Goal: Information Seeking & Learning: Find specific fact

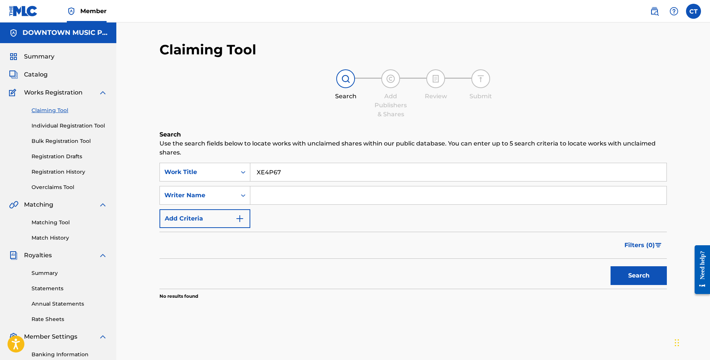
drag, startPoint x: 288, startPoint y: 170, endPoint x: 252, endPoint y: 168, distance: 35.4
click at [252, 168] on input "XE4P67" at bounding box center [458, 172] width 416 height 18
paste input "B04766"
type input "B04766"
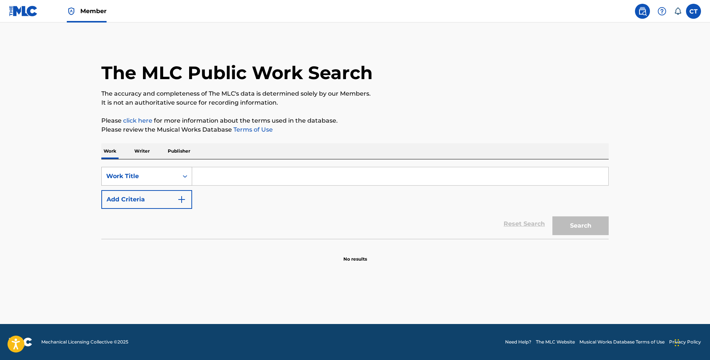
click at [185, 174] on icon "Search Form" at bounding box center [185, 177] width 8 height 8
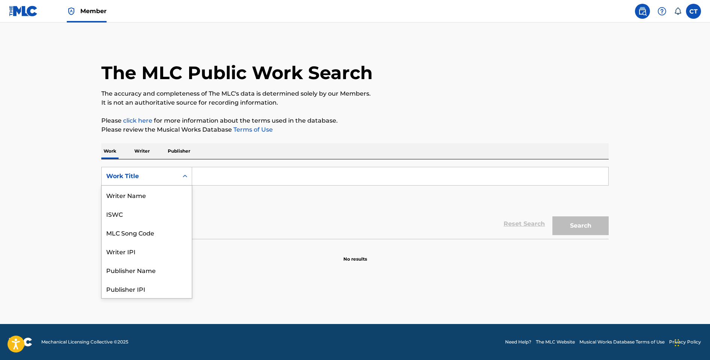
scroll to position [38, 0]
click at [168, 192] on div "MLC Song Code" at bounding box center [147, 195] width 90 height 19
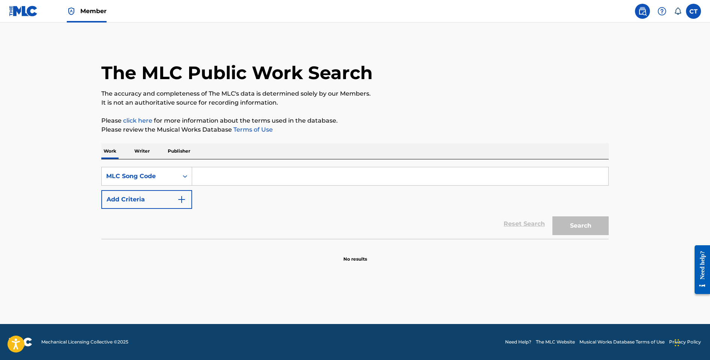
click at [217, 177] on input "Search Form" at bounding box center [400, 176] width 416 height 18
paste input "GVBA56"
type input "GVBA56"
click at [582, 227] on button "Search" at bounding box center [580, 225] width 56 height 19
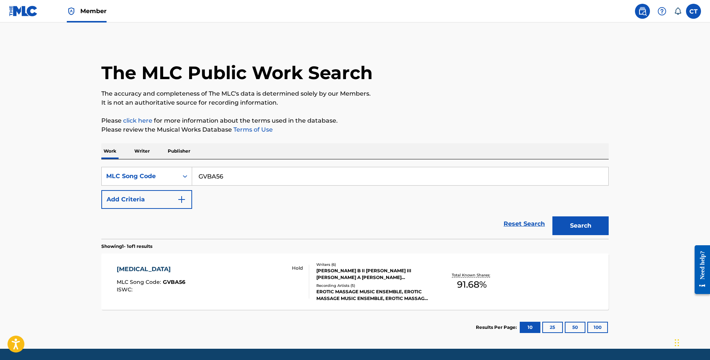
click at [285, 273] on div "Hold" at bounding box center [297, 282] width 24 height 34
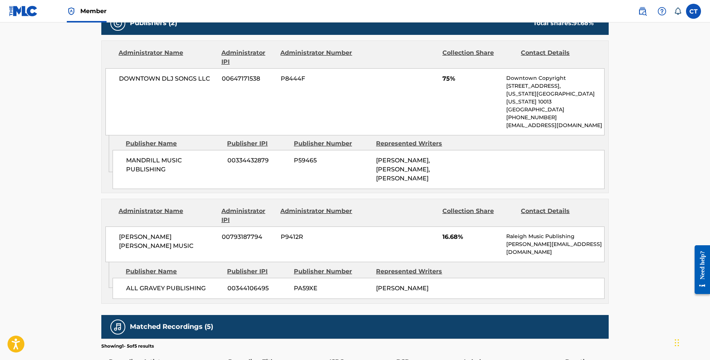
scroll to position [389, 0]
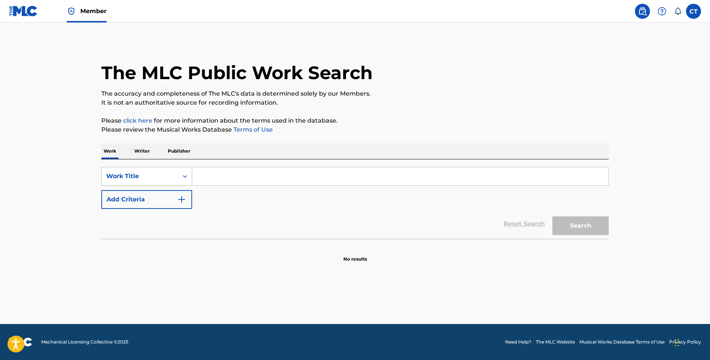
click at [180, 180] on div "Search Form" at bounding box center [185, 177] width 14 height 14
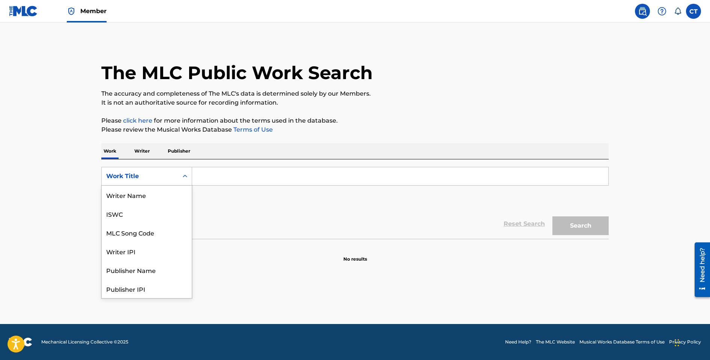
scroll to position [38, 0]
drag, startPoint x: 168, startPoint y: 196, endPoint x: 188, endPoint y: 188, distance: 20.8
click at [168, 196] on div "MLC Song Code" at bounding box center [147, 195] width 90 height 19
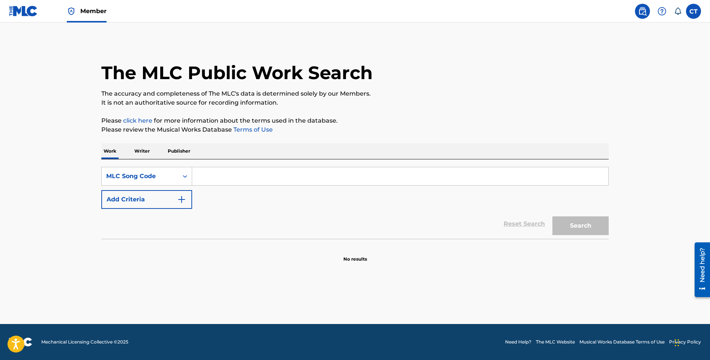
click at [216, 176] on input "Search Form" at bounding box center [400, 176] width 416 height 18
paste input "B04766"
type input "B04766"
click at [562, 224] on button "Search" at bounding box center [580, 225] width 56 height 19
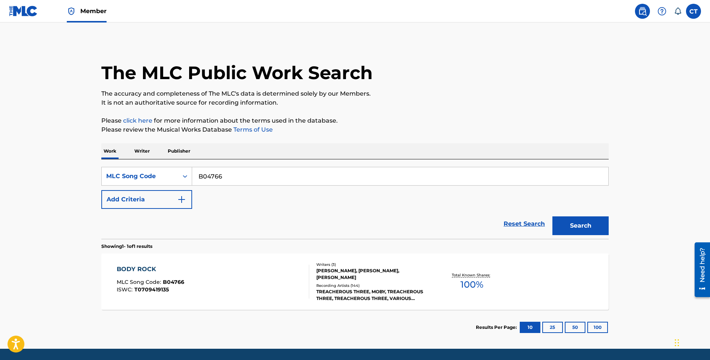
click at [284, 275] on div "BODY ROCK MLC Song Code : B04766 ISWC : T0709419135" at bounding box center [213, 282] width 193 height 34
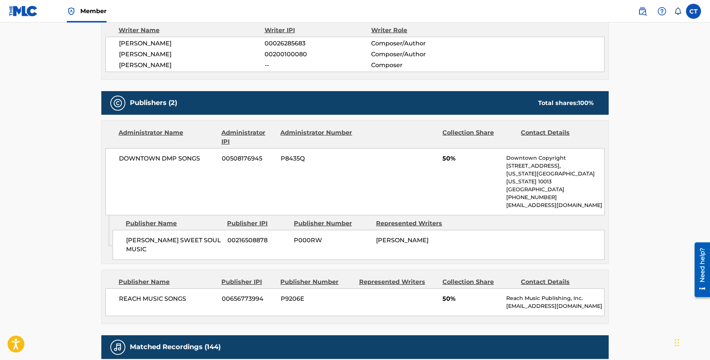
scroll to position [59, 0]
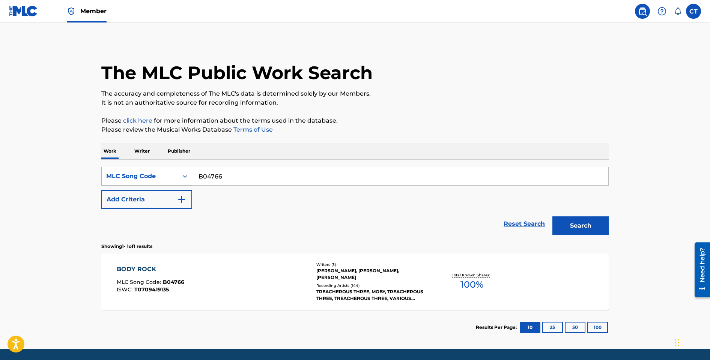
click at [178, 177] on div "Search Form" at bounding box center [185, 177] width 14 height 14
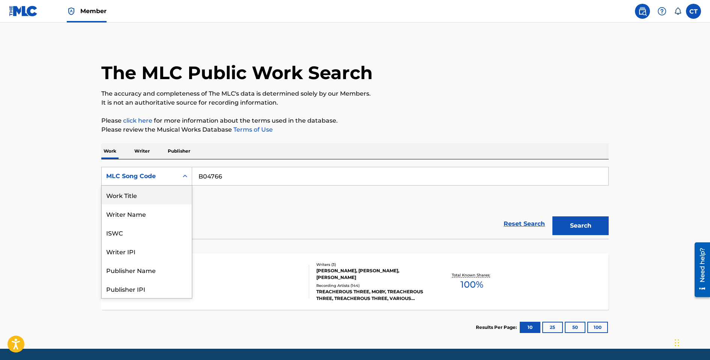
click at [158, 193] on div "Work Title" at bounding box center [147, 195] width 90 height 19
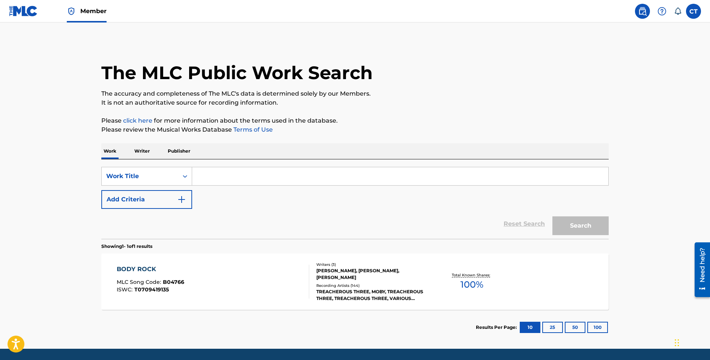
click at [221, 170] on input "Search Form" at bounding box center [400, 176] width 416 height 18
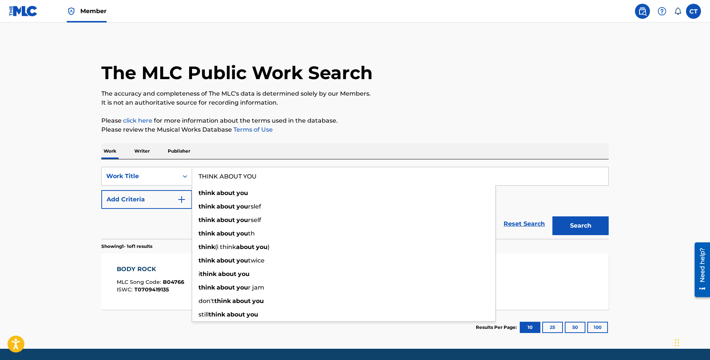
type input "THINK ABOUT YOU"
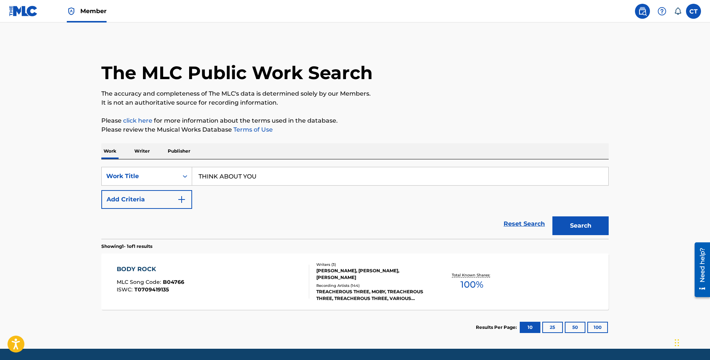
drag, startPoint x: 538, startPoint y: 126, endPoint x: 464, endPoint y: 143, distance: 76.0
click at [537, 125] on p "Please review the Musical Works Database Terms of Use" at bounding box center [354, 129] width 507 height 9
click at [181, 203] on img "Search Form" at bounding box center [181, 199] width 9 height 9
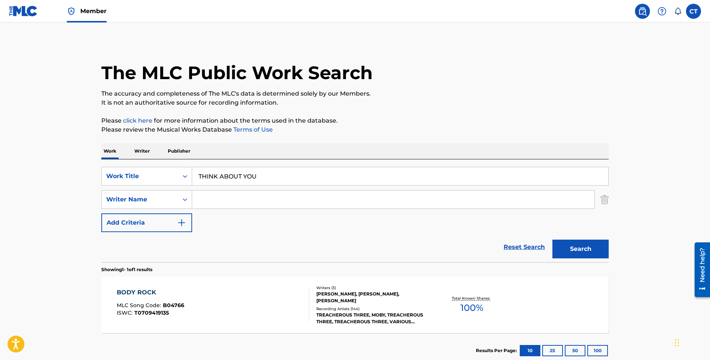
click at [217, 199] on input "Search Form" at bounding box center [393, 200] width 402 height 18
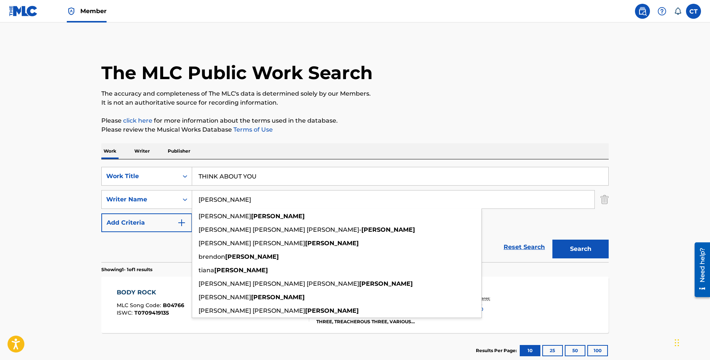
type input "AMBERSLEY"
click at [552, 240] on button "Search" at bounding box center [580, 249] width 56 height 19
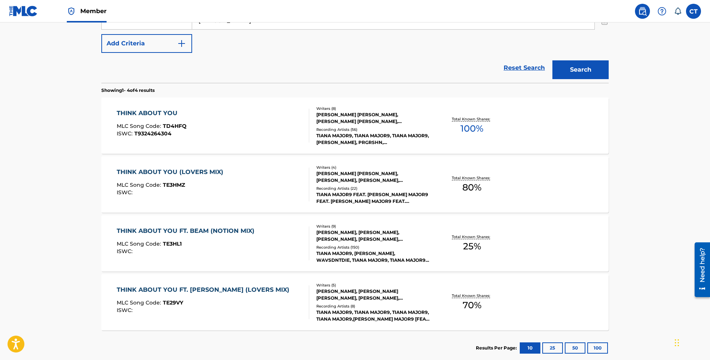
scroll to position [182, 0]
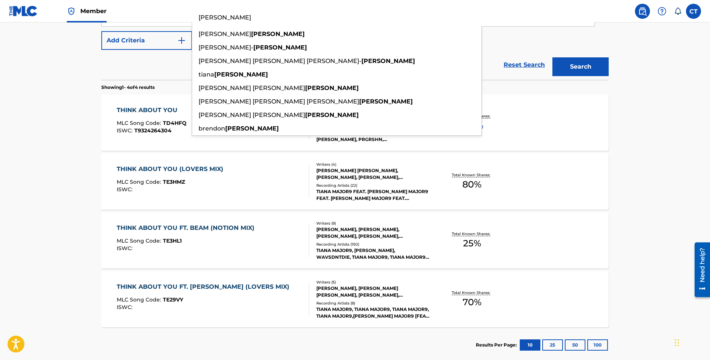
click at [209, 231] on div "THINK ABOUT YOU FT. BEAM (NOTION MIX)" at bounding box center [187, 228] width 141 height 9
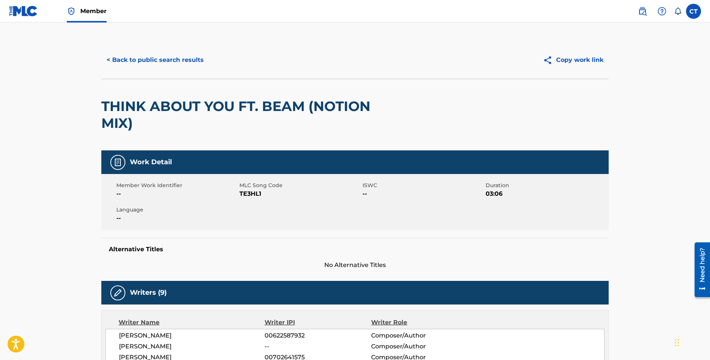
click at [176, 58] on button "< Back to public search results" at bounding box center [155, 60] width 108 height 19
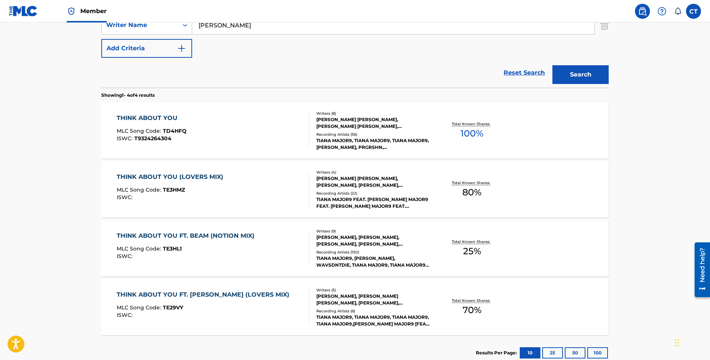
scroll to position [196, 0]
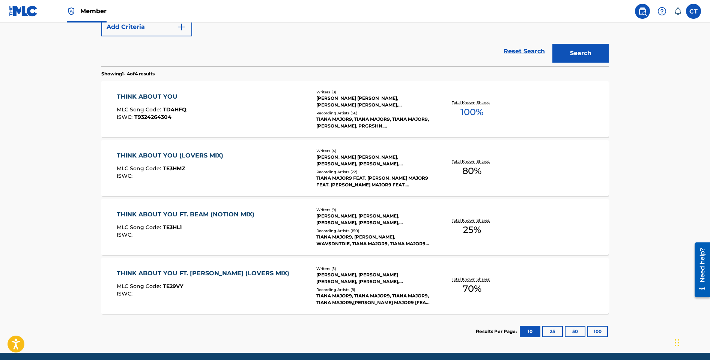
click at [210, 219] on div "THINK ABOUT YOU FT. BEAM (NOTION MIX)" at bounding box center [187, 214] width 141 height 9
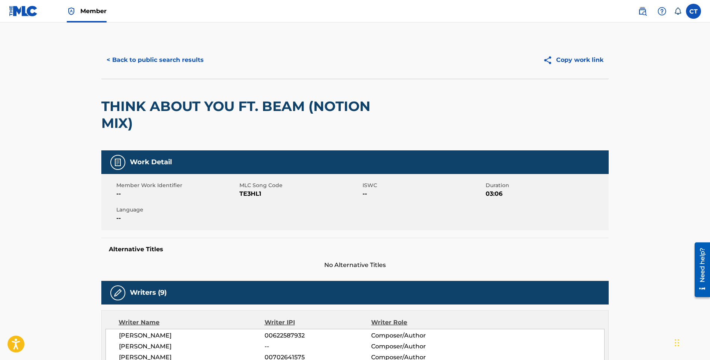
scroll to position [225, 0]
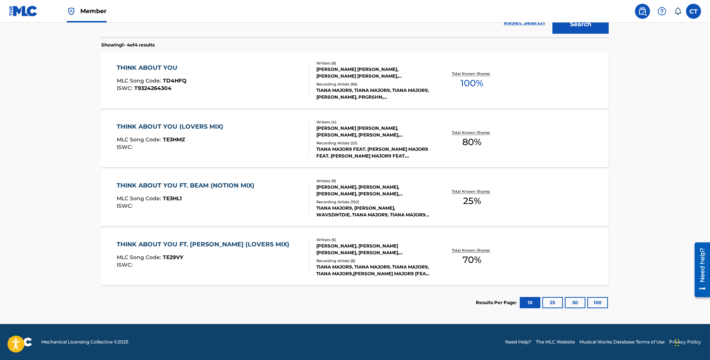
click at [171, 71] on div "THINK ABOUT YOU" at bounding box center [152, 67] width 70 height 9
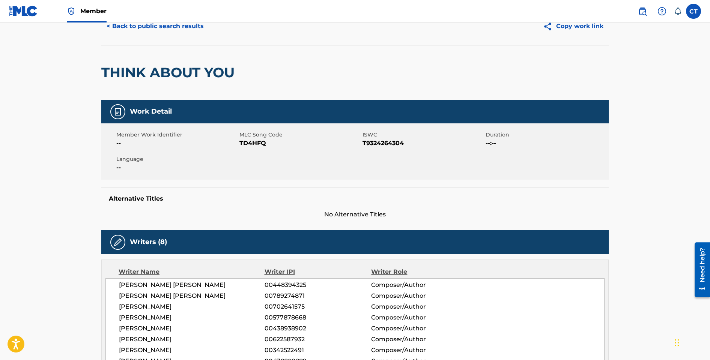
scroll to position [81, 0]
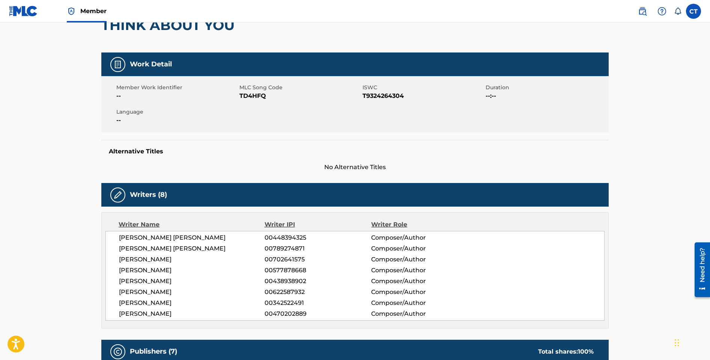
scroll to position [225, 0]
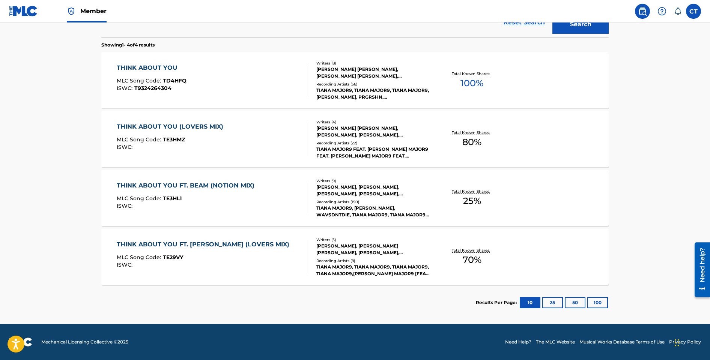
click at [224, 189] on div "THINK ABOUT YOU FT. BEAM (NOTION MIX)" at bounding box center [187, 185] width 141 height 9
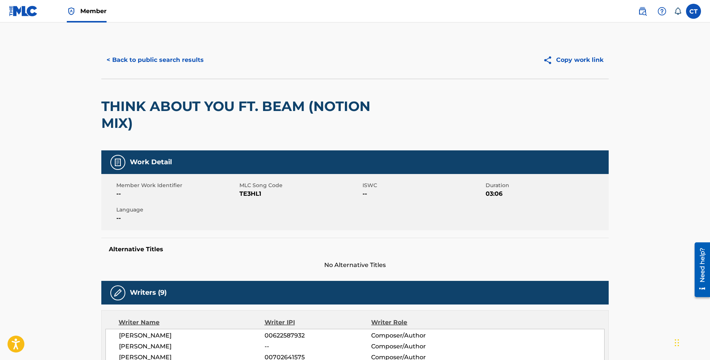
scroll to position [225, 0]
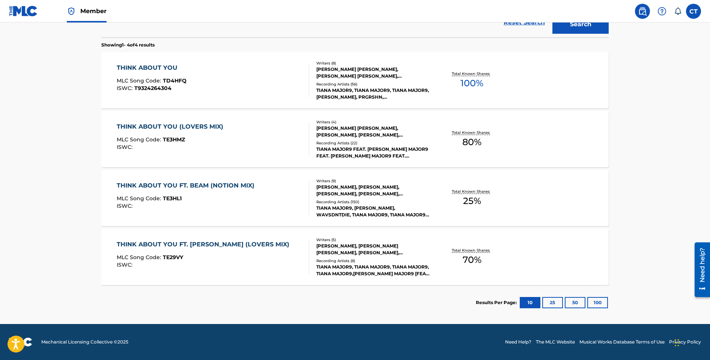
click at [241, 245] on div "THINK ABOUT YOU FT. HAILE (LOVERS MIX)" at bounding box center [205, 244] width 176 height 9
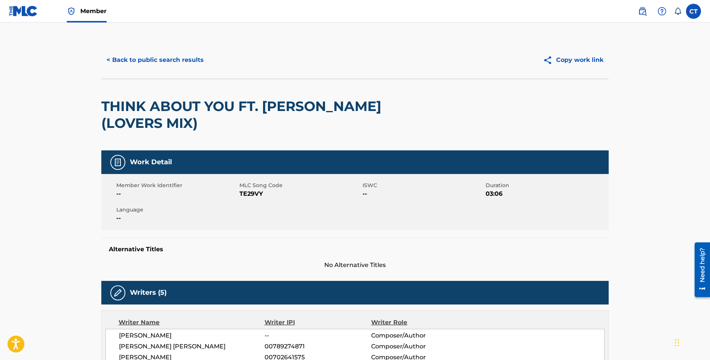
click at [143, 58] on button "< Back to public search results" at bounding box center [155, 60] width 108 height 19
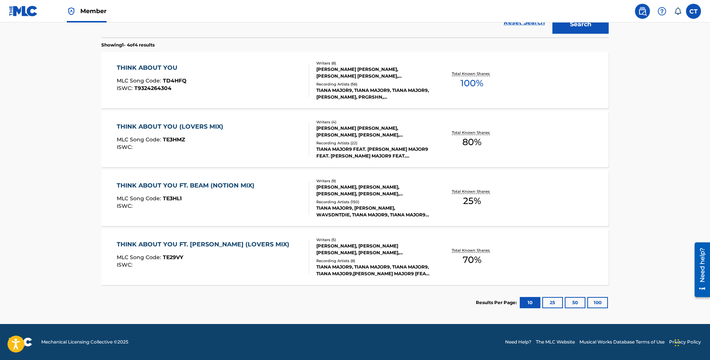
click at [264, 82] on div "THINK ABOUT YOU MLC Song Code : TD4HFQ ISWC : T9324264304" at bounding box center [213, 80] width 193 height 34
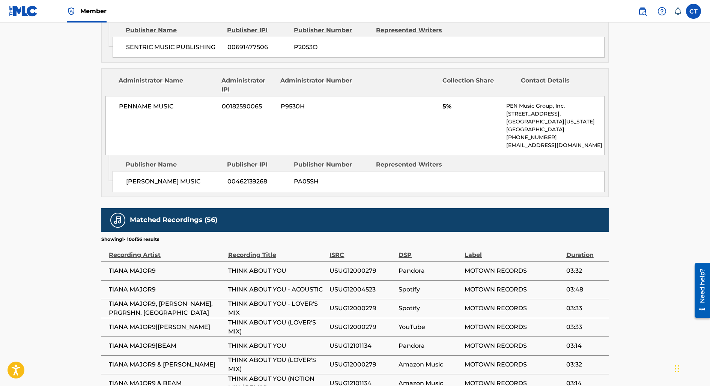
scroll to position [1242, 0]
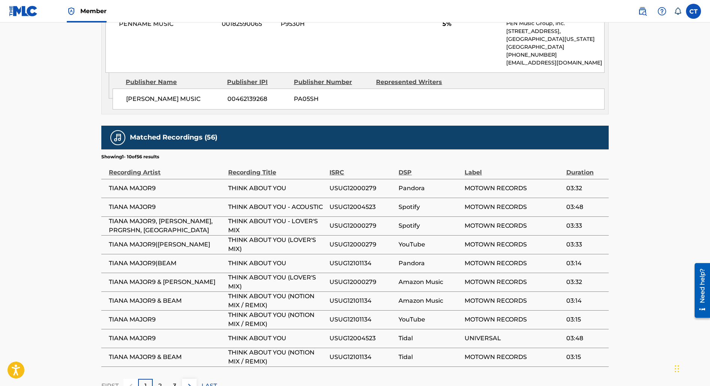
click at [161, 360] on p "2" at bounding box center [159, 386] width 3 height 9
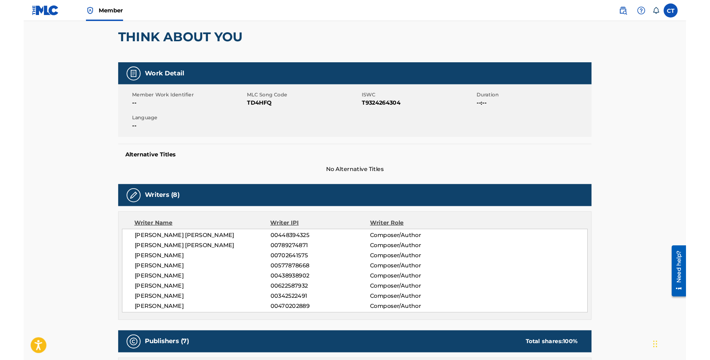
scroll to position [66, 0]
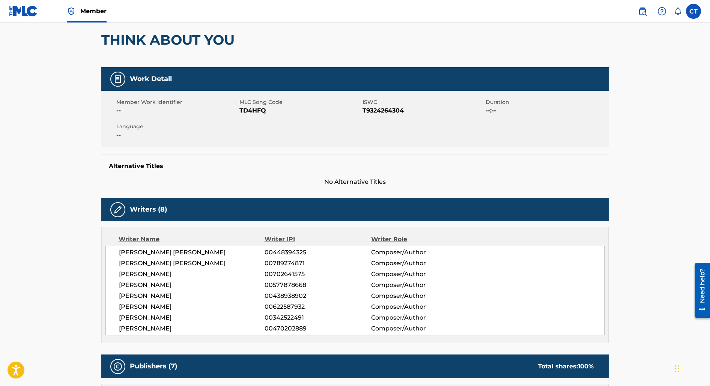
click at [469, 66] on div "THINK ABOUT YOU" at bounding box center [354, 39] width 507 height 55
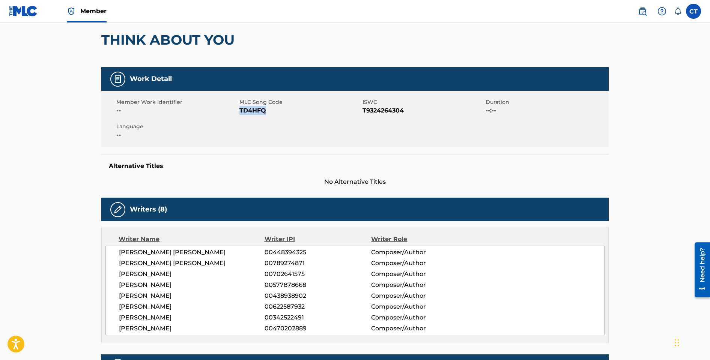
drag, startPoint x: 269, startPoint y: 111, endPoint x: 240, endPoint y: 110, distance: 29.7
click at [240, 110] on span "TD4HFQ" at bounding box center [299, 110] width 121 height 9
copy span "TD4HFQ"
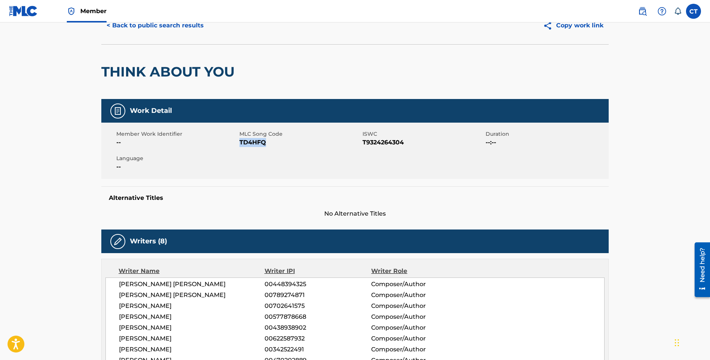
scroll to position [0, 0]
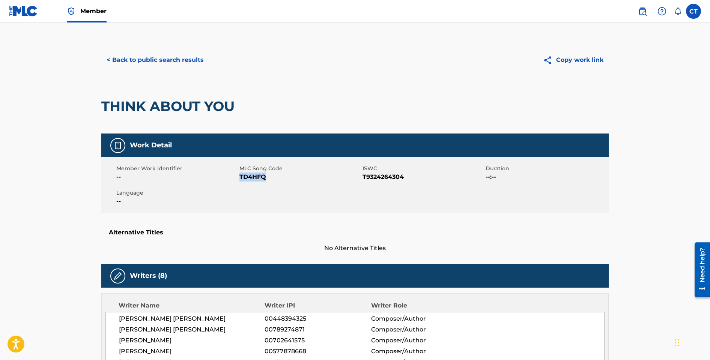
click at [92, 10] on span "Member" at bounding box center [93, 11] width 26 height 9
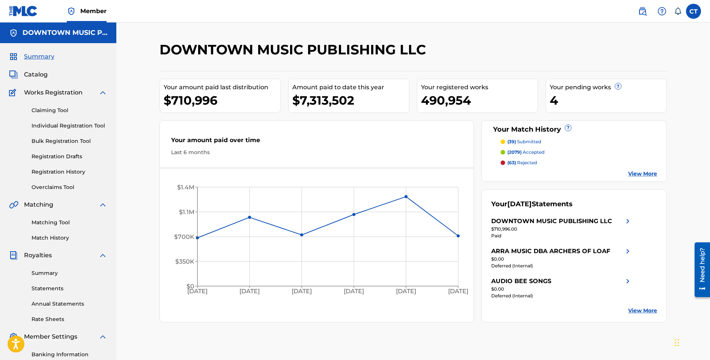
click at [30, 78] on span "Catalog" at bounding box center [36, 74] width 24 height 9
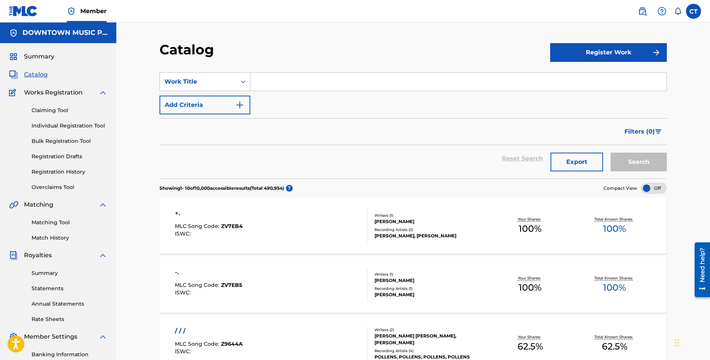
click at [281, 84] on input "Search Form" at bounding box center [458, 82] width 416 height 18
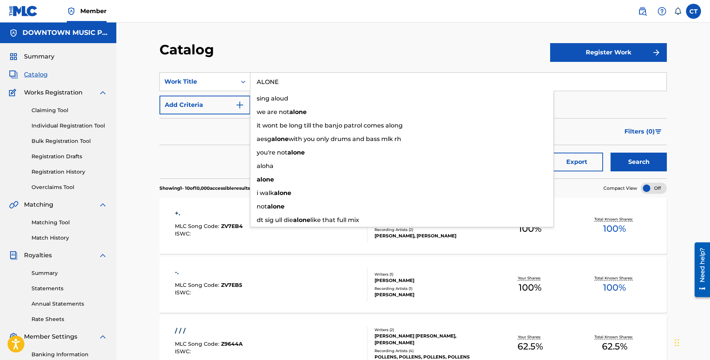
type input "ALONE"
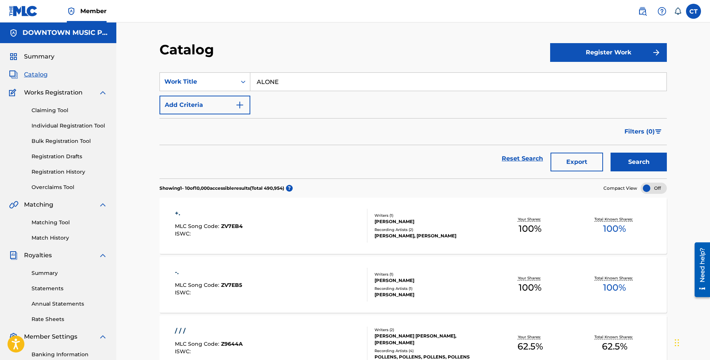
click at [282, 57] on div "Catalog" at bounding box center [354, 52] width 391 height 22
click at [244, 110] on button "Add Criteria" at bounding box center [204, 105] width 91 height 19
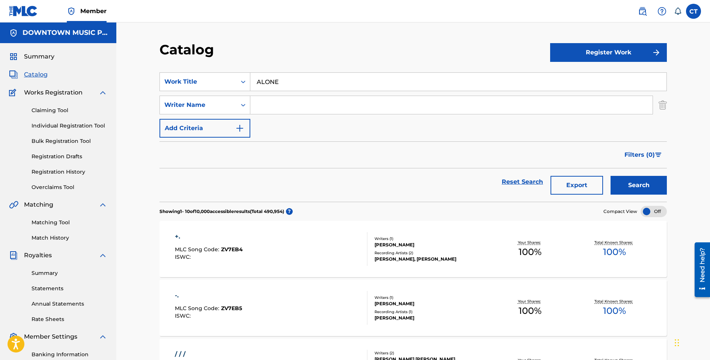
click at [263, 105] on input "Search Form" at bounding box center [451, 105] width 402 height 18
type input "AMBERSLEY"
click at [610, 176] on button "Search" at bounding box center [638, 185] width 56 height 19
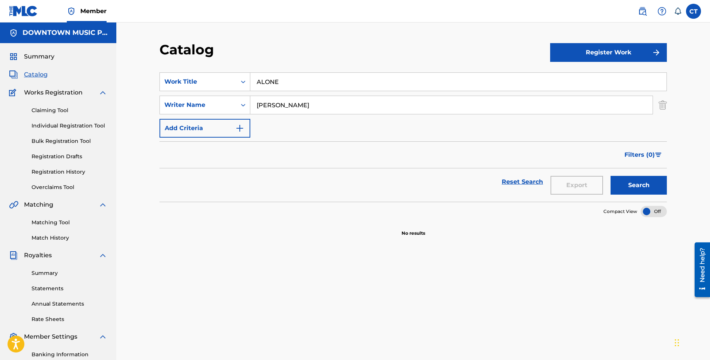
drag, startPoint x: 308, startPoint y: 105, endPoint x: 265, endPoint y: 98, distance: 43.7
click at [265, 98] on input "AMBERSLEY" at bounding box center [451, 105] width 402 height 18
